Goal: Find specific page/section: Find specific page/section

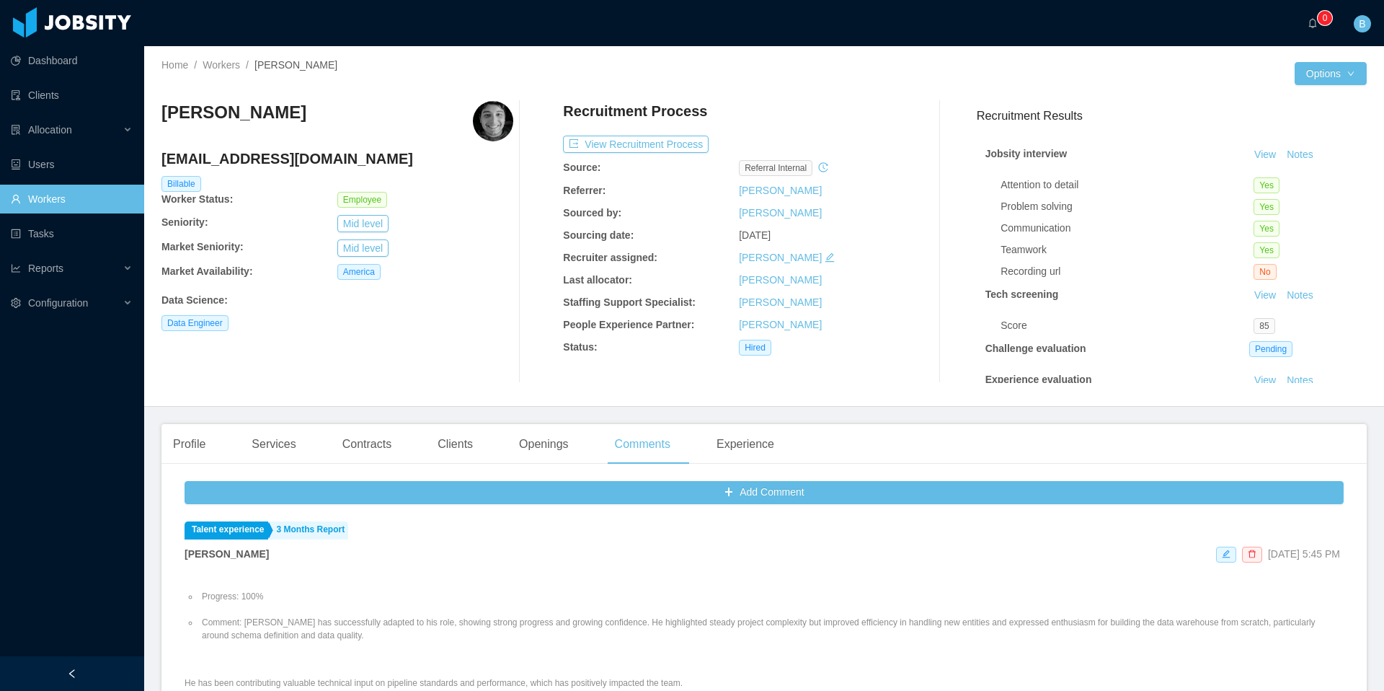
click at [41, 199] on link "Workers" at bounding box center [72, 199] width 122 height 29
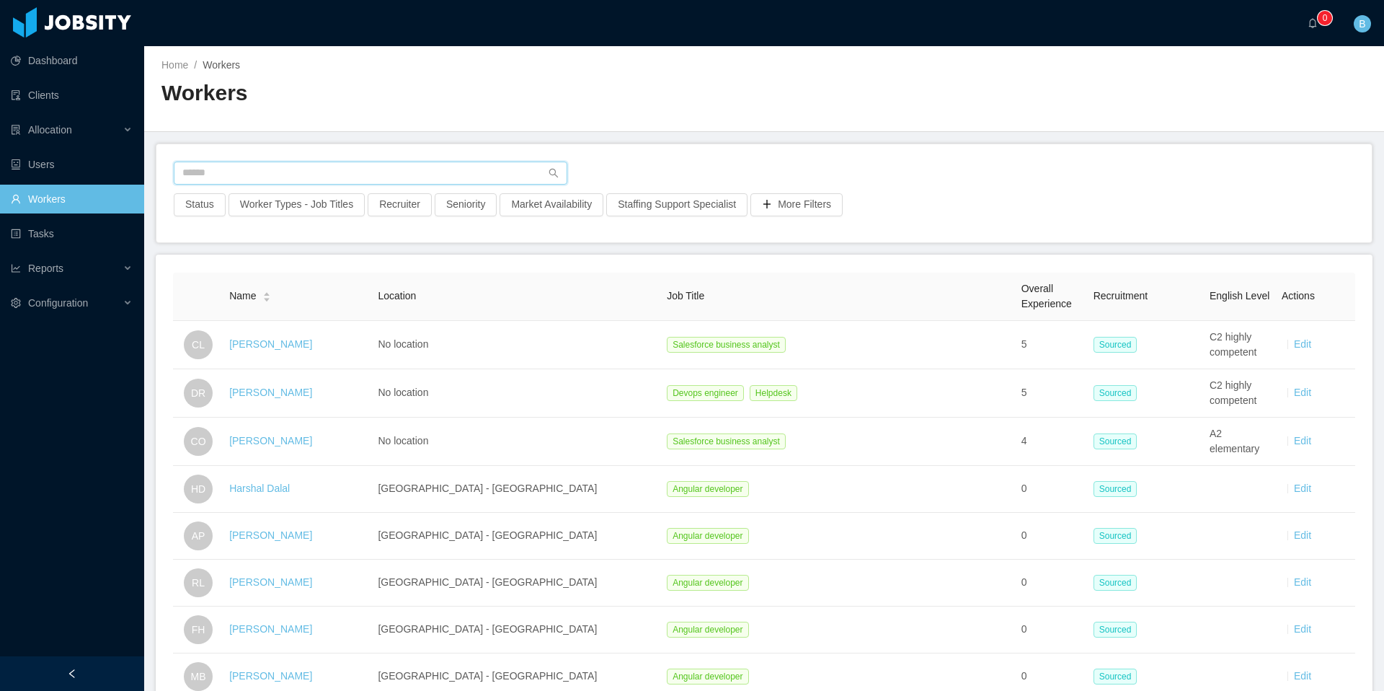
click at [273, 179] on input "text" at bounding box center [371, 173] width 394 height 23
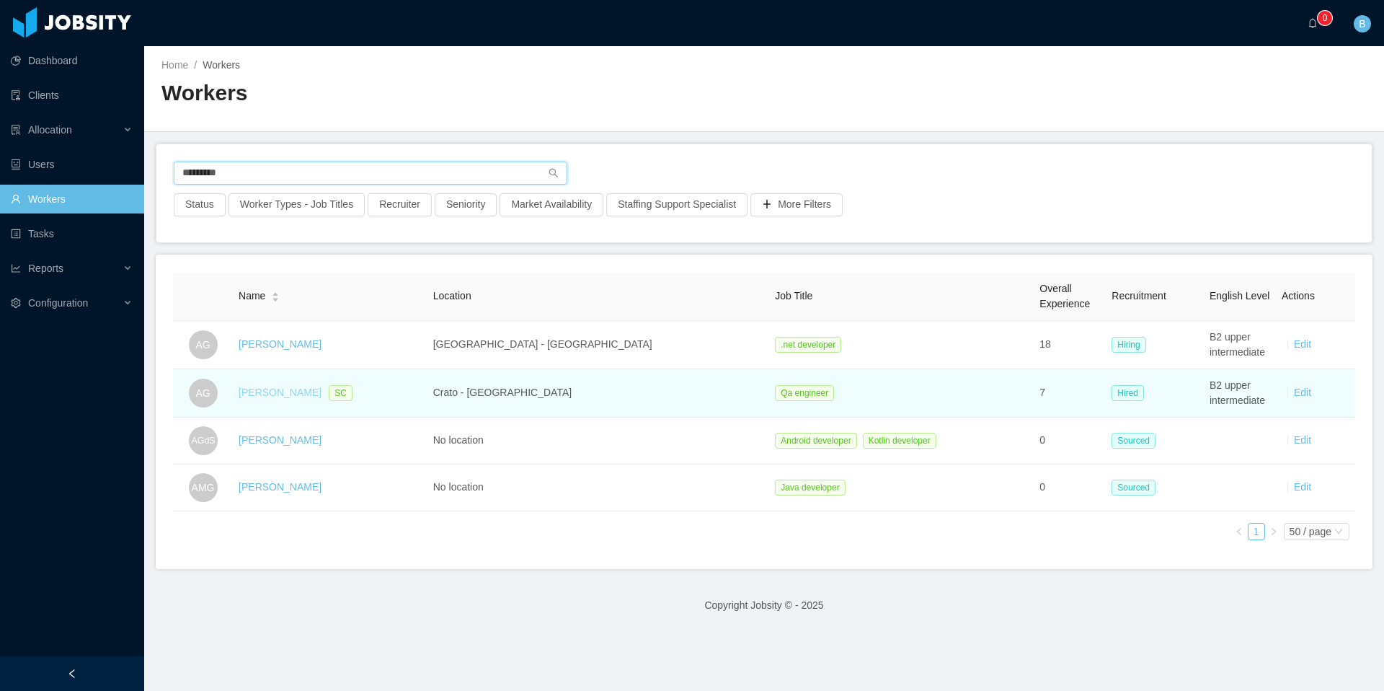
type input "*********"
click at [275, 389] on link "[PERSON_NAME]" at bounding box center [280, 392] width 83 height 12
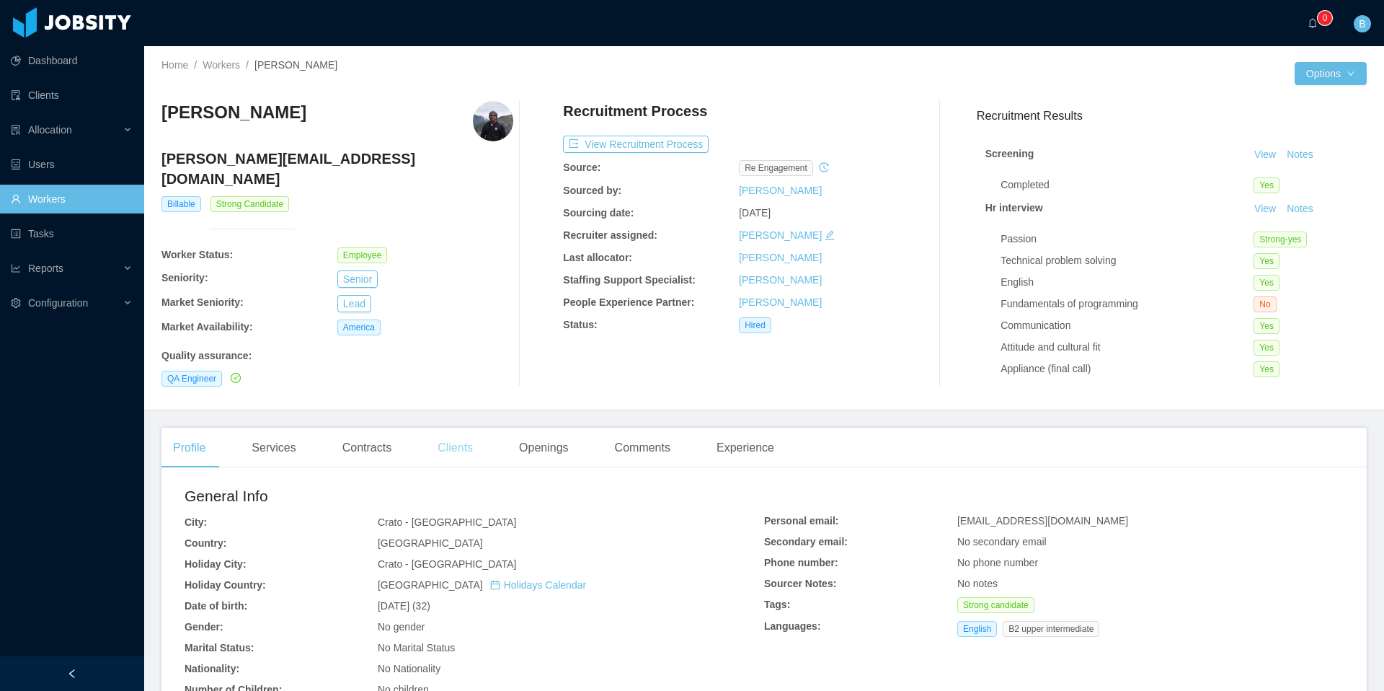
click at [464, 443] on div "Clients" at bounding box center [455, 448] width 58 height 40
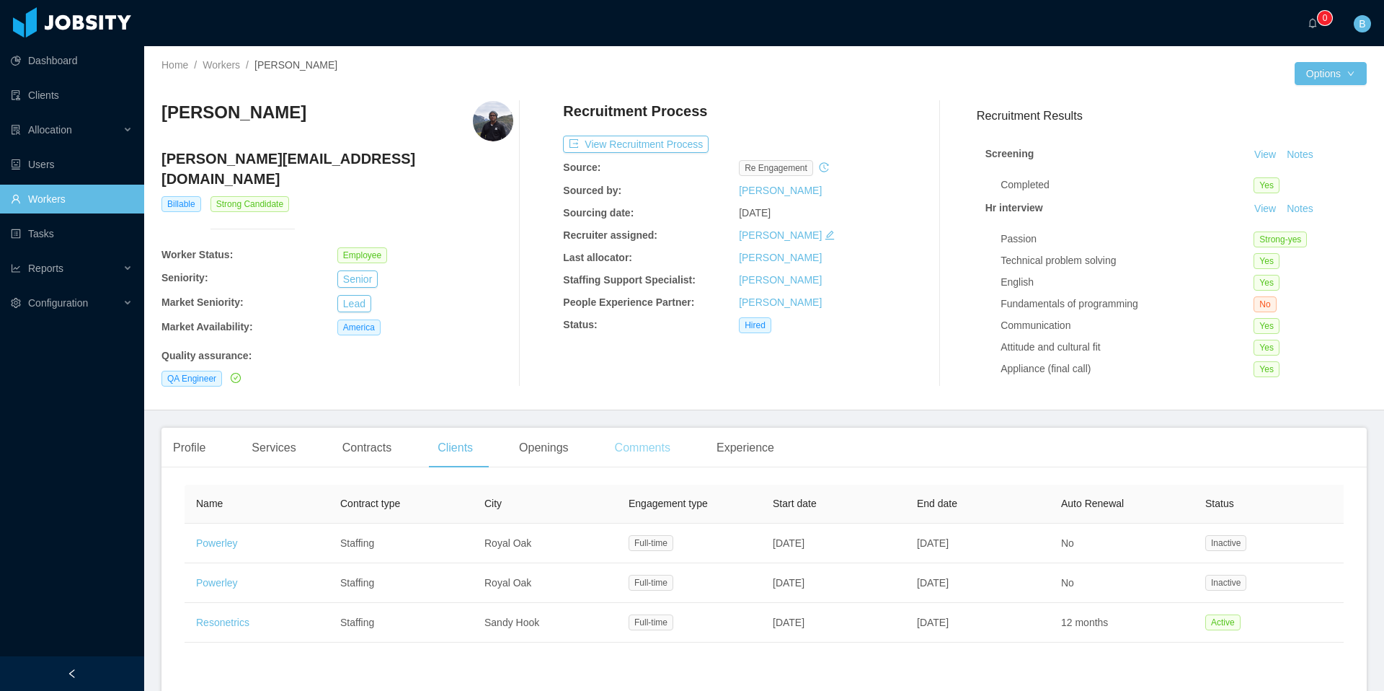
click at [633, 443] on div "Comments" at bounding box center [642, 448] width 79 height 40
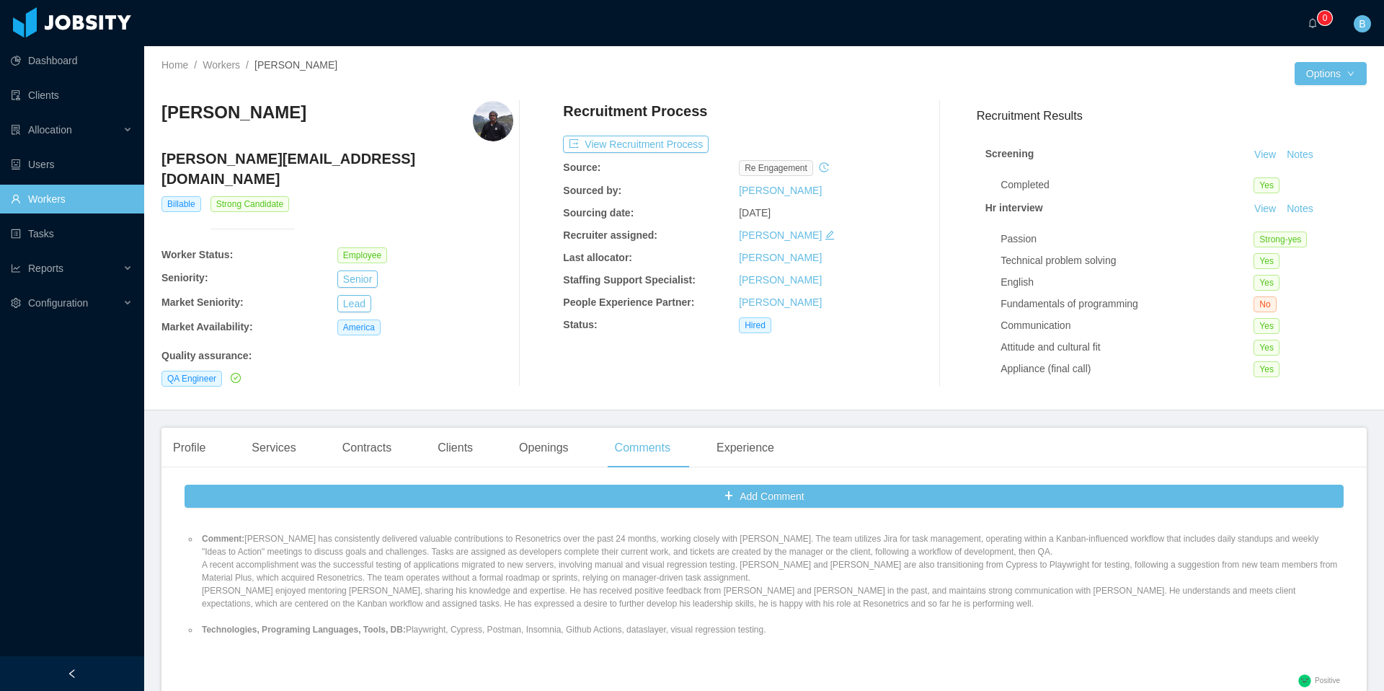
scroll to position [87, 0]
